Goal: Participate in discussion

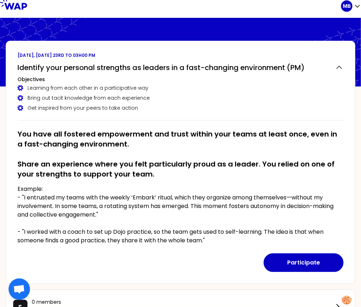
scroll to position [5, 0]
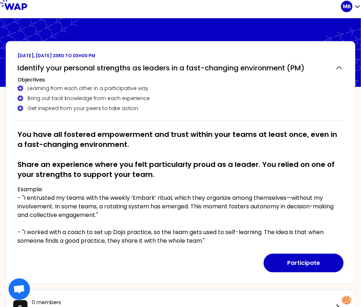
click at [95, 189] on p "Example: - "I entrusted my teams with the weekly ‘Embark’ ritual, which they or…" at bounding box center [181, 215] width 326 height 60
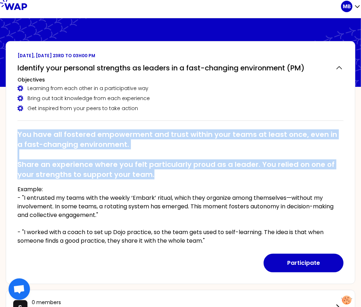
drag, startPoint x: 18, startPoint y: 132, endPoint x: 161, endPoint y: 172, distance: 148.4
click at [161, 172] on h2 "You have all fostered empowerment and trust within your teams at least once, ev…" at bounding box center [181, 154] width 326 height 50
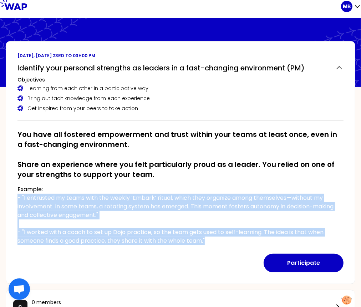
drag, startPoint x: 18, startPoint y: 198, endPoint x: 211, endPoint y: 241, distance: 198.3
click at [211, 241] on p "Example: - "I entrusted my teams with the weekly ‘Embark’ ritual, which they or…" at bounding box center [181, 215] width 326 height 60
click at [140, 205] on p "Example: - "I entrusted my teams with the weekly ‘Embark’ ritual, which they or…" at bounding box center [181, 215] width 326 height 60
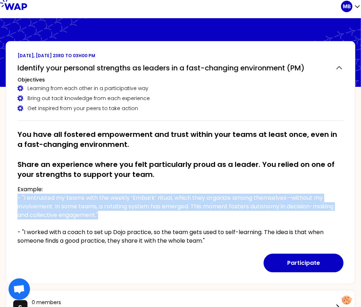
drag, startPoint x: 118, startPoint y: 215, endPoint x: 14, endPoint y: 196, distance: 104.9
click at [14, 196] on div "September 2025, Tuesday 23rd to 03h00 pm Identify your personal strengths as le…" at bounding box center [181, 162] width 350 height 243
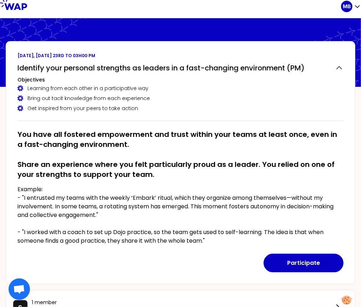
click at [160, 143] on h2 "You have all fostered empowerment and trust within your teams at least once, ev…" at bounding box center [181, 154] width 326 height 50
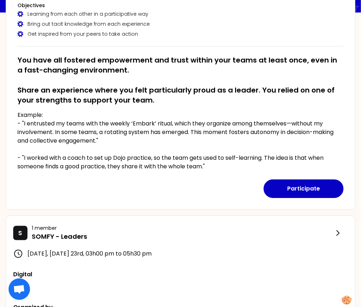
scroll to position [88, 0]
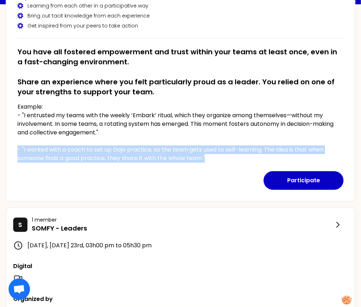
drag, startPoint x: 224, startPoint y: 160, endPoint x: 15, endPoint y: 148, distance: 209.3
click at [15, 148] on div "September 2025, Tuesday 23rd to 03h00 pm Identify your personal strengths as le…" at bounding box center [181, 80] width 350 height 243
copy p "- "I worked with a coach to set up Dojo practice, so the team gets used to self…"
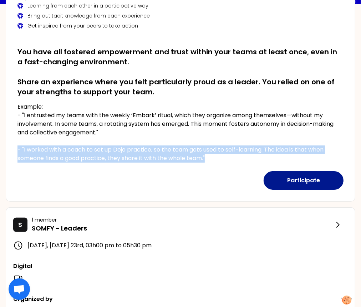
click at [271, 183] on button "Participate" at bounding box center [304, 180] width 80 height 19
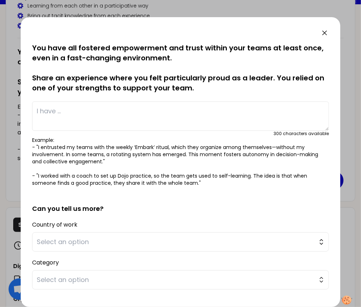
click at [109, 102] on textarea at bounding box center [180, 115] width 297 height 29
paste textarea "- "I worked with a coach to set up Dojo practice, so the team gets used to self…"
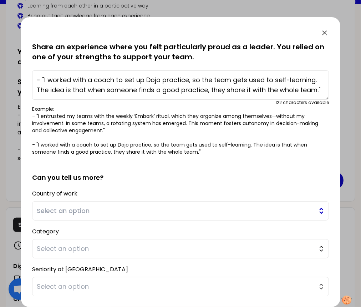
scroll to position [60, 0]
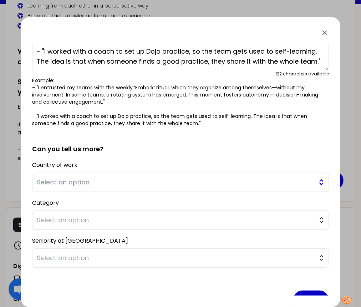
type textarea "- "I worked with a coach to set up Dojo practice, so the team gets used to self…"
click at [68, 179] on span "Select an option" at bounding box center [176, 182] width 278 height 10
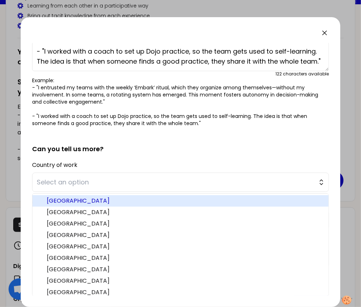
click at [65, 198] on span "Australia" at bounding box center [185, 200] width 276 height 9
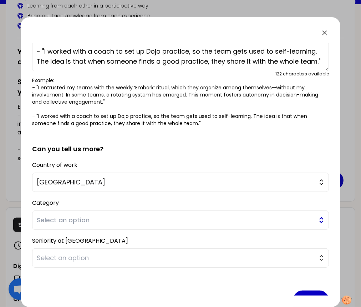
click at [58, 219] on span "Select an option" at bounding box center [176, 220] width 278 height 10
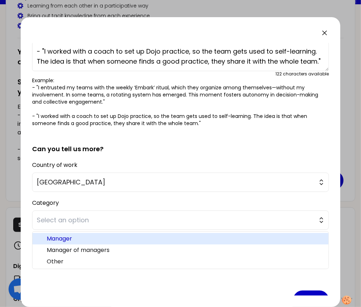
click at [57, 239] on span "Manager" at bounding box center [185, 238] width 276 height 9
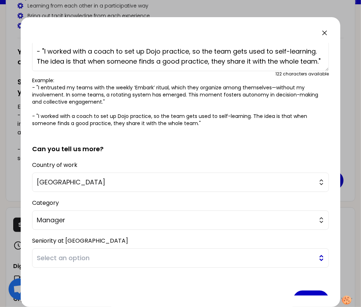
click at [51, 258] on span "Select an option" at bounding box center [176, 258] width 278 height 10
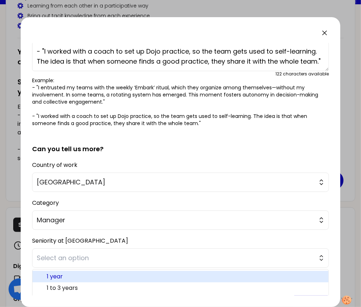
click at [52, 276] on span "1 year" at bounding box center [185, 276] width 276 height 9
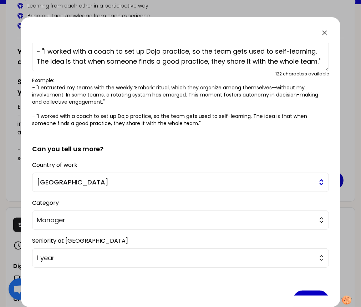
scroll to position [78, 0]
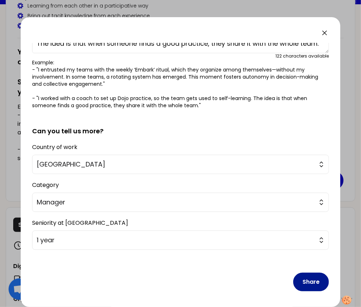
click at [307, 275] on button "Share" at bounding box center [312, 282] width 36 height 19
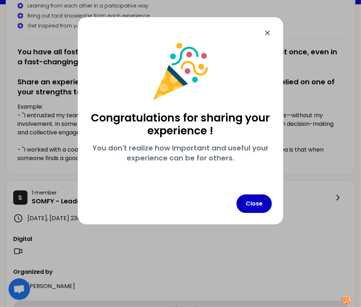
scroll to position [0, 0]
click at [266, 201] on button "Close" at bounding box center [254, 203] width 35 height 19
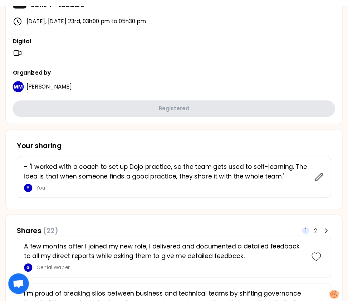
scroll to position [396, 0]
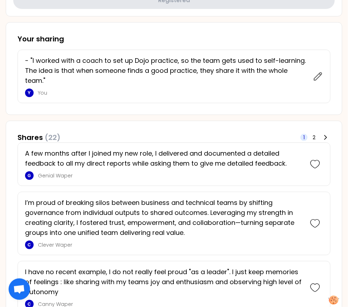
click at [101, 143] on div "A few months after I joined my new role, I delivered and documented a detailed …" at bounding box center [174, 165] width 313 height 44
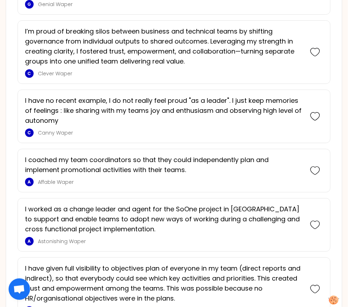
scroll to position [558, 0]
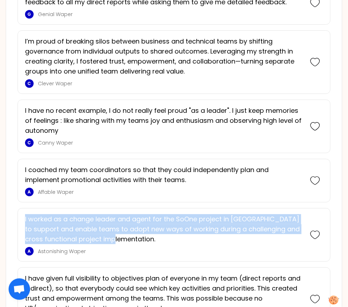
drag, startPoint x: 121, startPoint y: 227, endPoint x: 22, endPoint y: 205, distance: 101.7
click at [22, 208] on div "I worked as a change leader and agent for the SoOne project in SNABA to support…" at bounding box center [174, 235] width 313 height 54
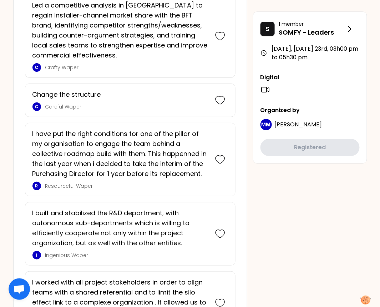
scroll to position [1202, 0]
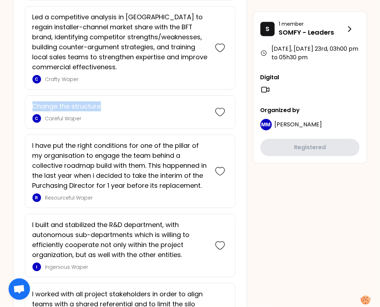
drag, startPoint x: 108, startPoint y: 89, endPoint x: 29, endPoint y: 90, distance: 78.2
click at [29, 95] on div "Change the structure C Careful Waper" at bounding box center [130, 112] width 211 height 34
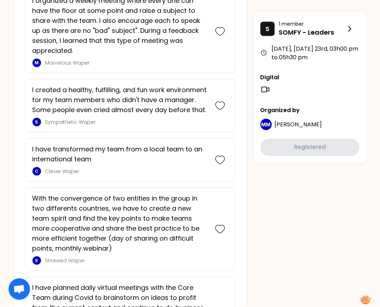
scroll to position [1593, 0]
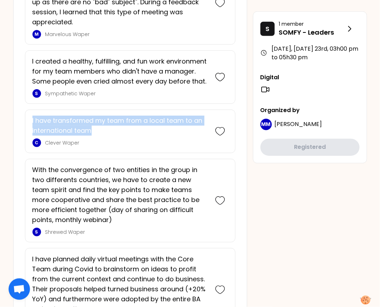
drag, startPoint x: 104, startPoint y: 121, endPoint x: 26, endPoint y: 114, distance: 78.6
click at [26, 114] on div "I have transformed my team from a local team to an international team C Clever …" at bounding box center [130, 132] width 211 height 44
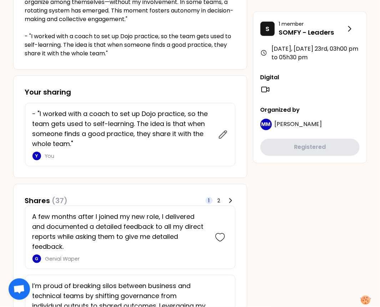
scroll to position [252, 0]
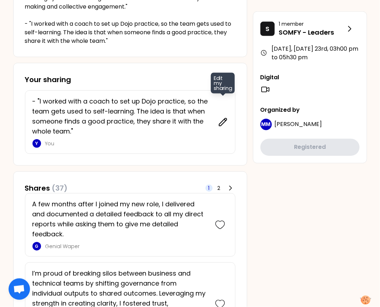
click at [223, 121] on icon at bounding box center [223, 122] width 10 height 10
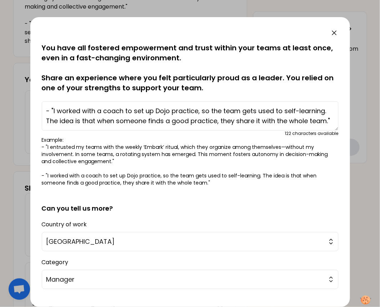
click at [194, 116] on textarea "- "I worked with a coach to set up Dojo practice, so the team gets used to self…" at bounding box center [190, 115] width 297 height 29
drag, startPoint x: 53, startPoint y: 110, endPoint x: 27, endPoint y: 110, distance: 26.1
click at [27, 110] on div "saved You have all fostered empowerment and trust within your teams at least on…" at bounding box center [190, 153] width 380 height 307
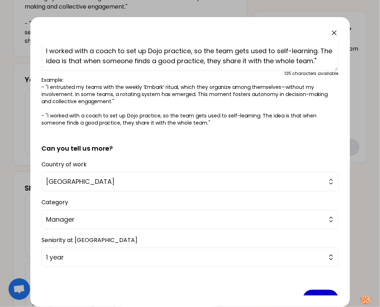
scroll to position [77, 0]
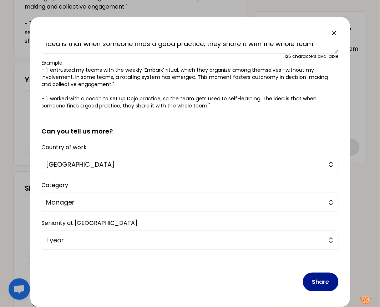
type textarea "I worked with a coach to set up Dojo practice, so the team gets used to self-le…"
click at [319, 281] on button "Share" at bounding box center [321, 282] width 36 height 19
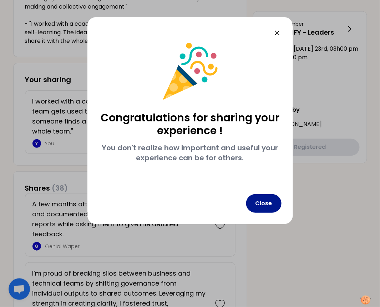
click at [263, 200] on button "Close" at bounding box center [263, 203] width 35 height 19
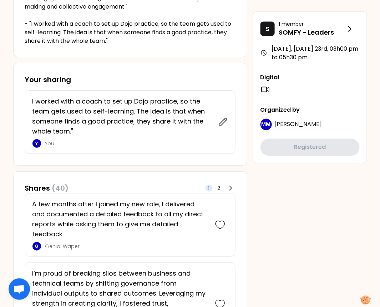
scroll to position [280, 0]
